Goal: Information Seeking & Learning: Compare options

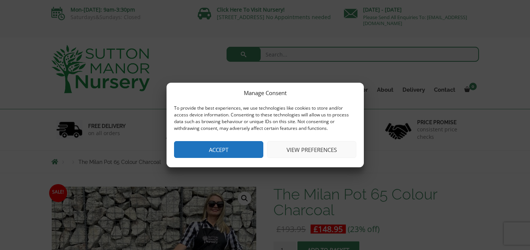
click at [216, 153] on button "Accept" at bounding box center [218, 149] width 89 height 17
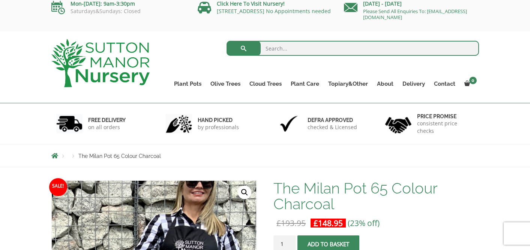
scroll to position [5, 0]
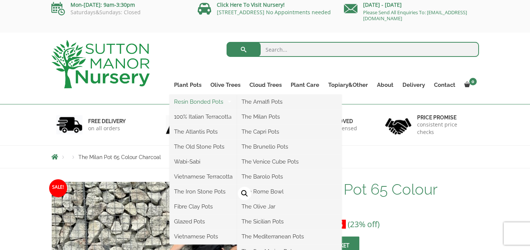
click at [188, 102] on link "Resin Bonded Pots" at bounding box center [202, 101] width 67 height 11
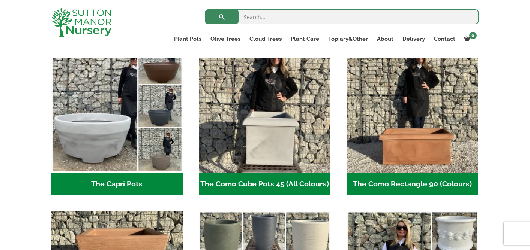
scroll to position [392, 0]
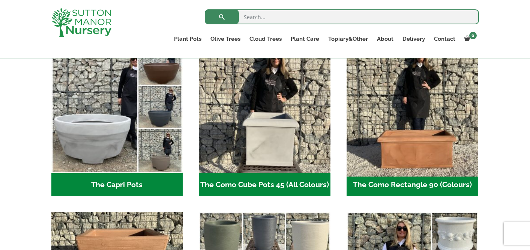
click at [439, 137] on img "Visit product category The Como Rectangle 90 (Colours)" at bounding box center [412, 108] width 138 height 138
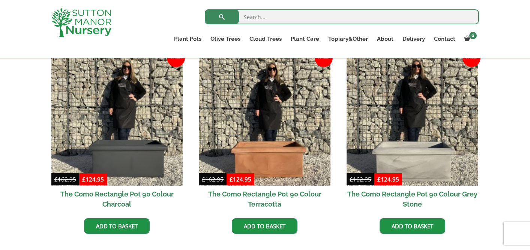
scroll to position [249, 0]
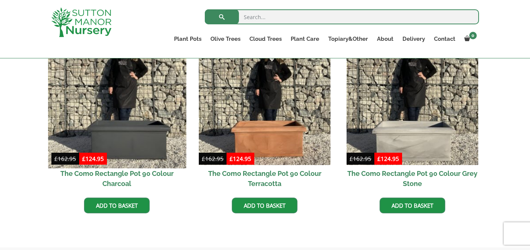
click at [146, 118] on img at bounding box center [117, 99] width 138 height 138
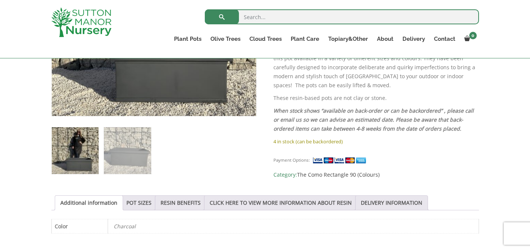
scroll to position [262, 0]
click at [190, 202] on link "RESIN BENEFITS" at bounding box center [180, 203] width 40 height 14
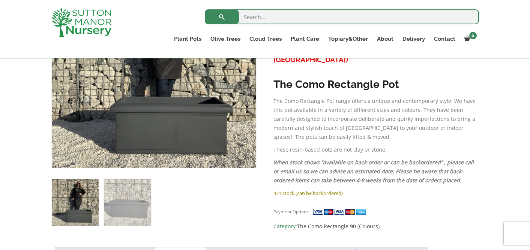
scroll to position [195, 0]
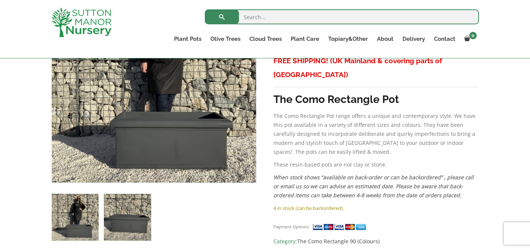
click at [131, 227] on img at bounding box center [127, 217] width 47 height 47
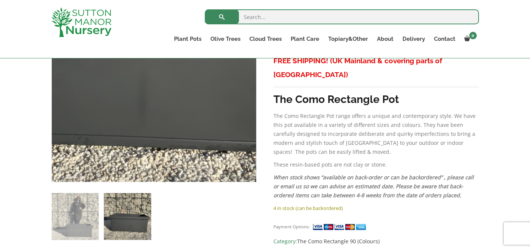
click at [199, 145] on img at bounding box center [115, 26] width 375 height 375
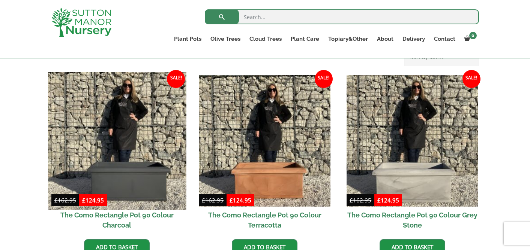
scroll to position [197, 0]
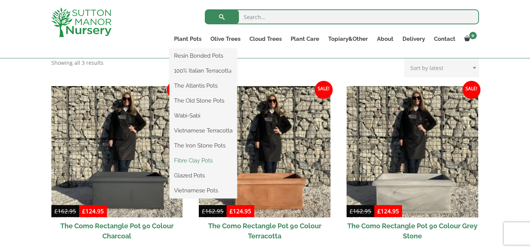
click at [194, 160] on link "Fibre Clay Pots" at bounding box center [202, 160] width 67 height 11
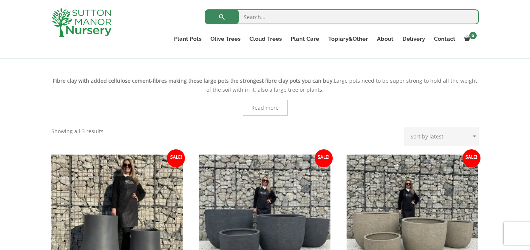
scroll to position [121, 0]
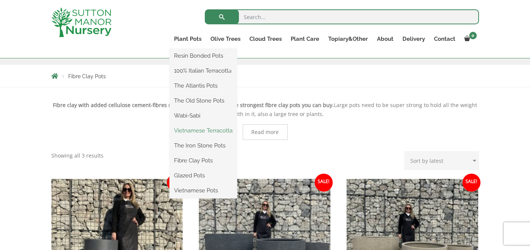
click at [187, 135] on link "Vietnamese Terracotta" at bounding box center [202, 130] width 67 height 11
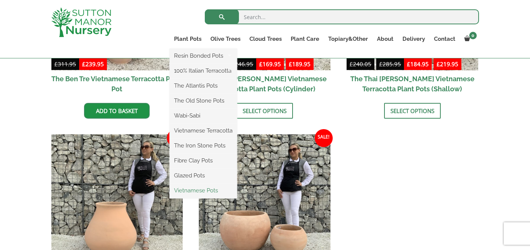
scroll to position [416, 0]
